Goal: Download file/media

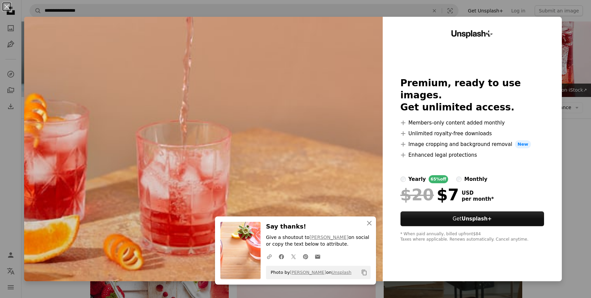
scroll to position [491, 0]
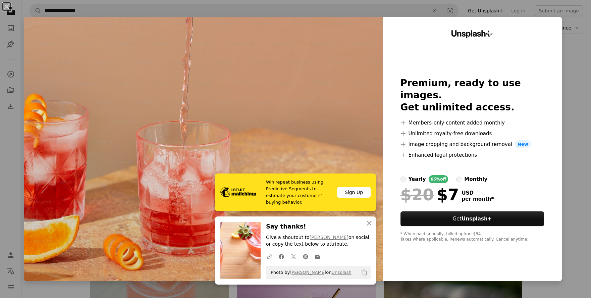
click at [576, 51] on div "An X shape Win repeat business using Predictive Segments to estimate your custo…" at bounding box center [295, 149] width 591 height 298
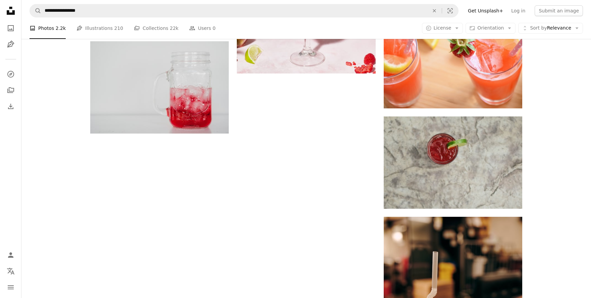
scroll to position [1052, 0]
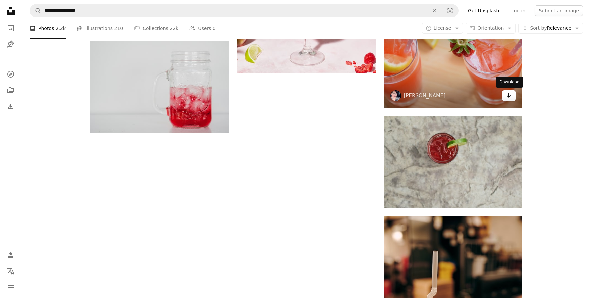
click at [509, 97] on icon "Download" at bounding box center [509, 95] width 4 height 5
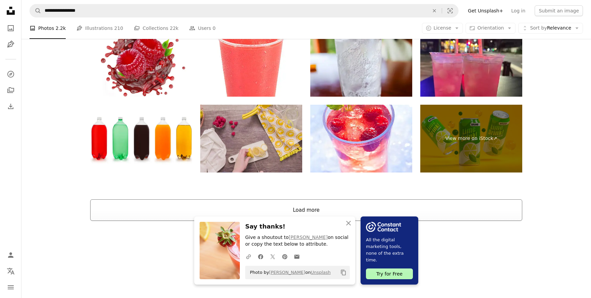
click at [329, 207] on button "Load more" at bounding box center [306, 209] width 432 height 21
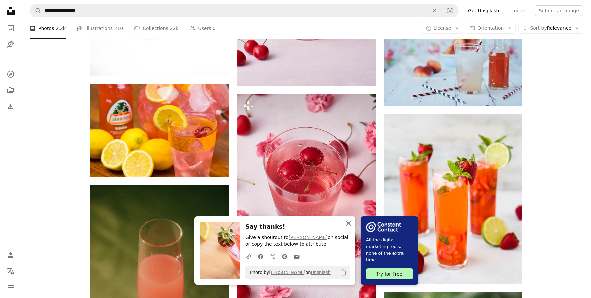
scroll to position [1497, 0]
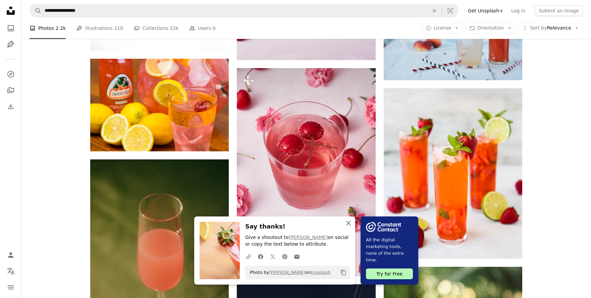
click at [351, 223] on icon "An X shape" at bounding box center [349, 223] width 8 height 8
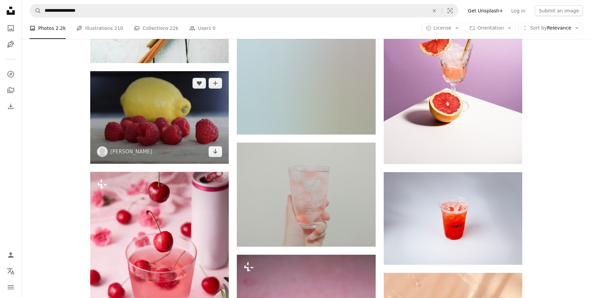
scroll to position [2636, 0]
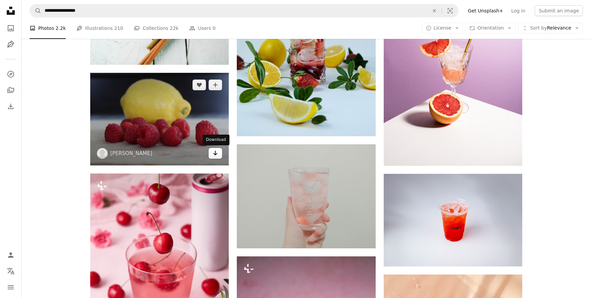
click at [218, 153] on icon "Arrow pointing down" at bounding box center [215, 153] width 5 height 8
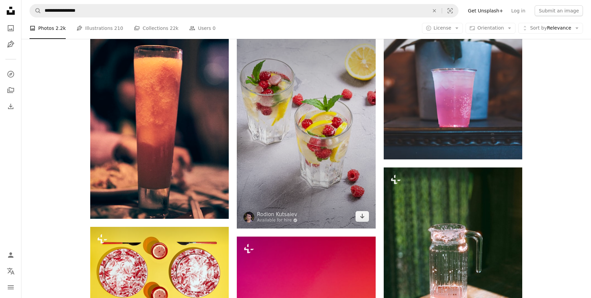
scroll to position [3529, 0]
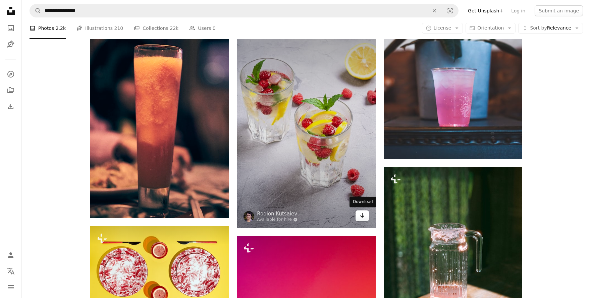
click at [363, 217] on icon "Arrow pointing down" at bounding box center [362, 215] width 5 height 8
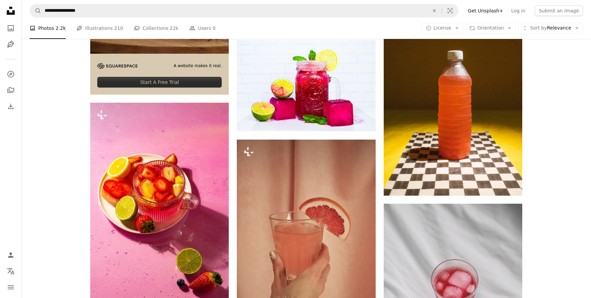
scroll to position [1948, 0]
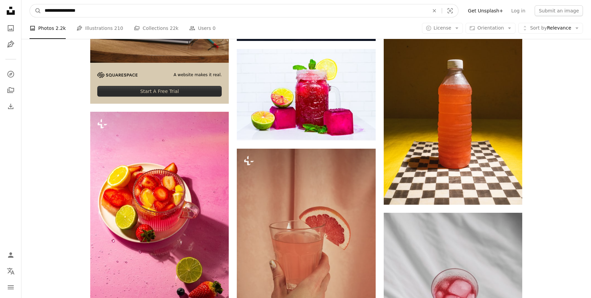
click at [65, 12] on input "**********" at bounding box center [234, 10] width 386 height 13
type input "**********"
click at [30, 4] on button "A magnifying glass" at bounding box center [35, 10] width 11 height 13
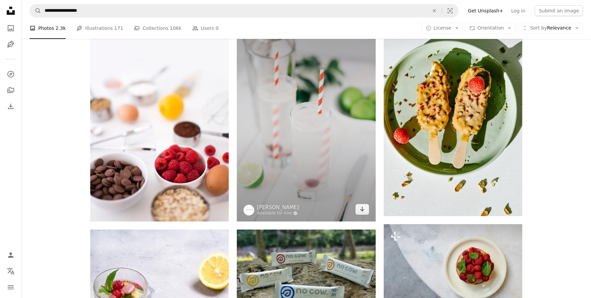
scroll to position [451, 0]
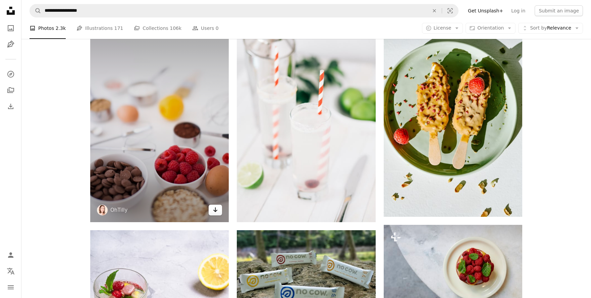
click at [218, 212] on link "Arrow pointing down" at bounding box center [215, 210] width 13 height 11
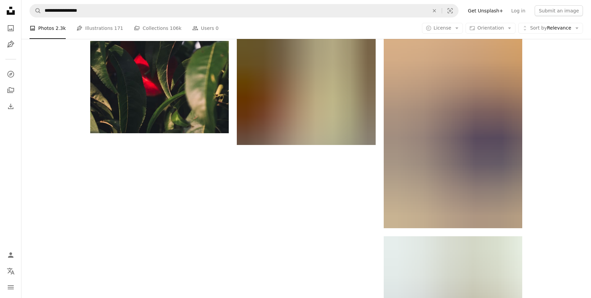
scroll to position [1081, 0]
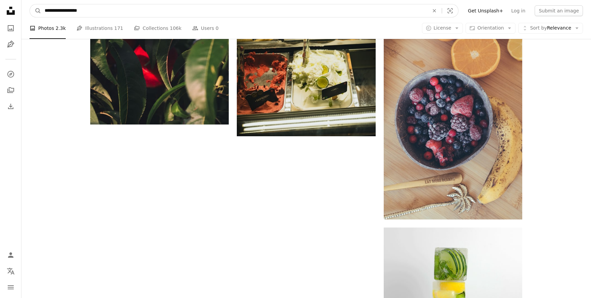
drag, startPoint x: 65, startPoint y: 12, endPoint x: 131, endPoint y: 11, distance: 66.1
click at [132, 11] on input "**********" at bounding box center [234, 10] width 386 height 13
type input "**********"
click button "A magnifying glass" at bounding box center [35, 10] width 11 height 13
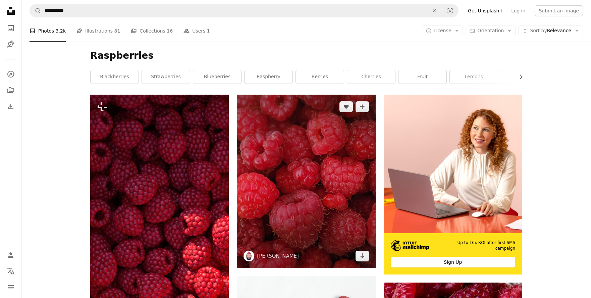
scroll to position [78, 0]
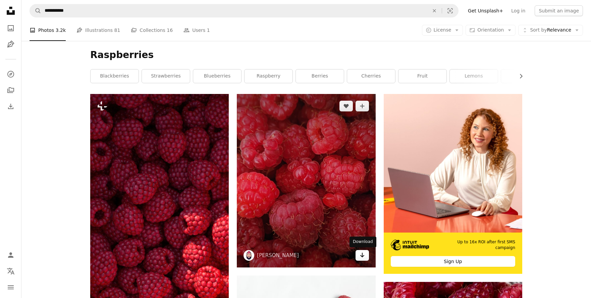
click at [362, 255] on icon "Download" at bounding box center [362, 255] width 4 height 5
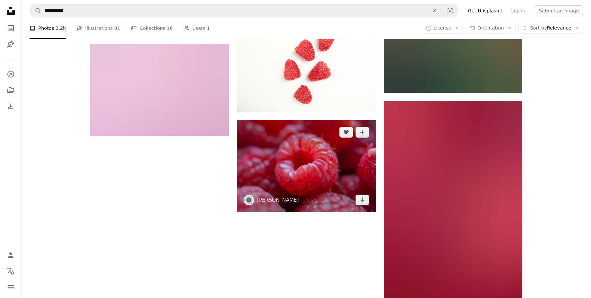
scroll to position [863, 0]
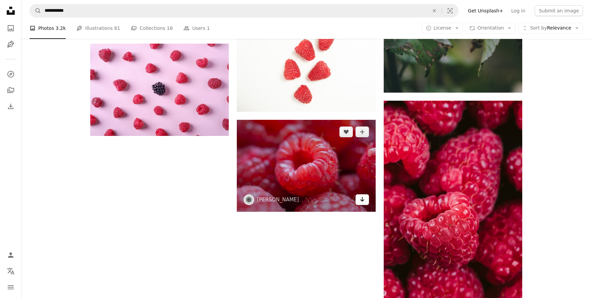
click at [360, 201] on icon "Arrow pointing down" at bounding box center [362, 199] width 5 height 8
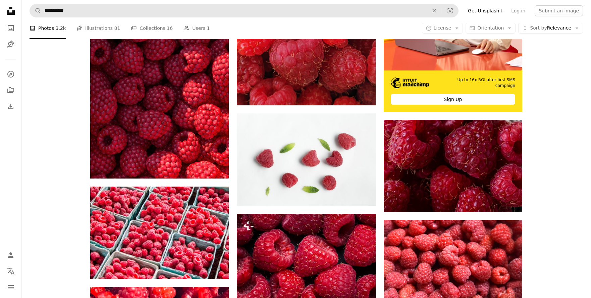
scroll to position [183, 0]
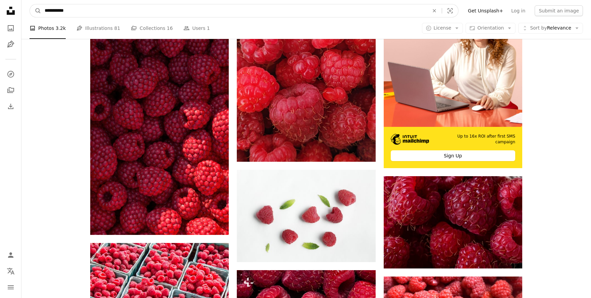
click at [71, 13] on input "**********" at bounding box center [234, 10] width 386 height 13
type input "******"
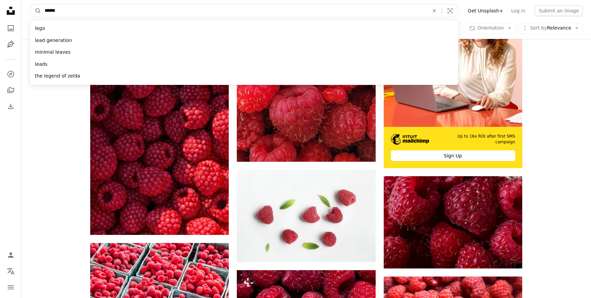
click button "A magnifying glass" at bounding box center [35, 10] width 11 height 13
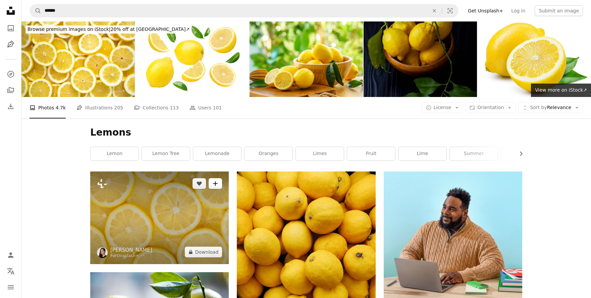
click at [217, 186] on icon "A plus sign" at bounding box center [215, 183] width 5 height 5
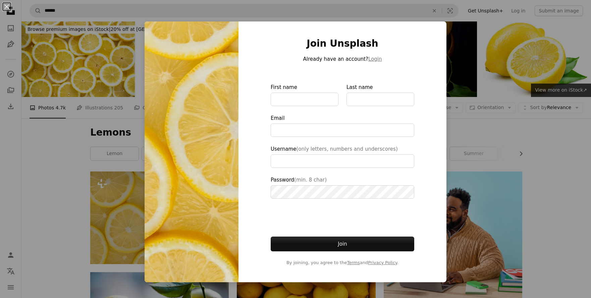
click at [31, 196] on div "An X shape Join Unsplash Already have an account? Login First name Last name Em…" at bounding box center [295, 149] width 591 height 298
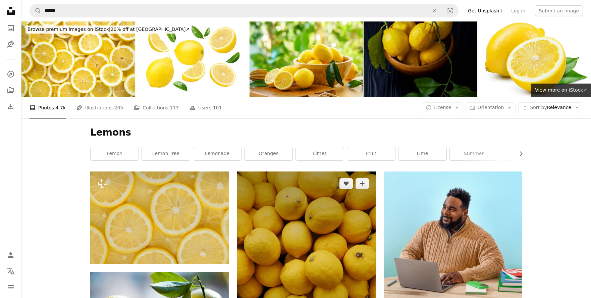
scroll to position [10, 0]
